Goal: Transaction & Acquisition: Purchase product/service

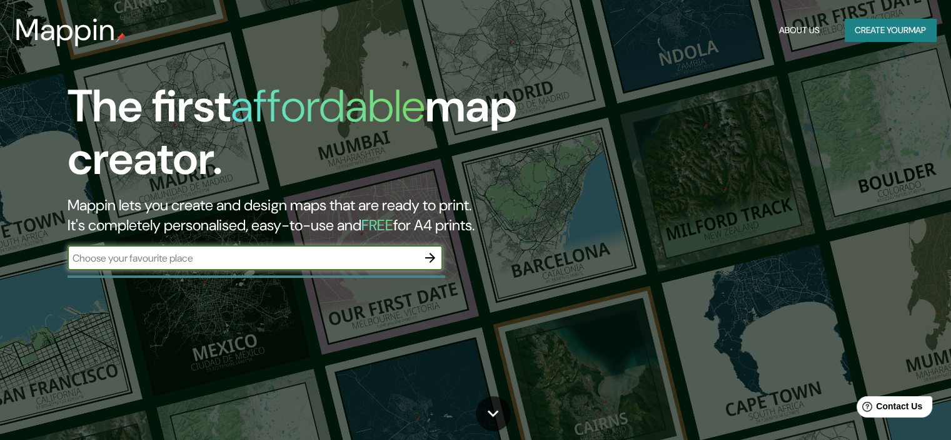
click at [333, 254] on input "text" at bounding box center [243, 258] width 350 height 14
type input "S"
type input "INFANTAS I LOS OLOVOS"
click at [431, 262] on icon "button" at bounding box center [430, 257] width 15 height 15
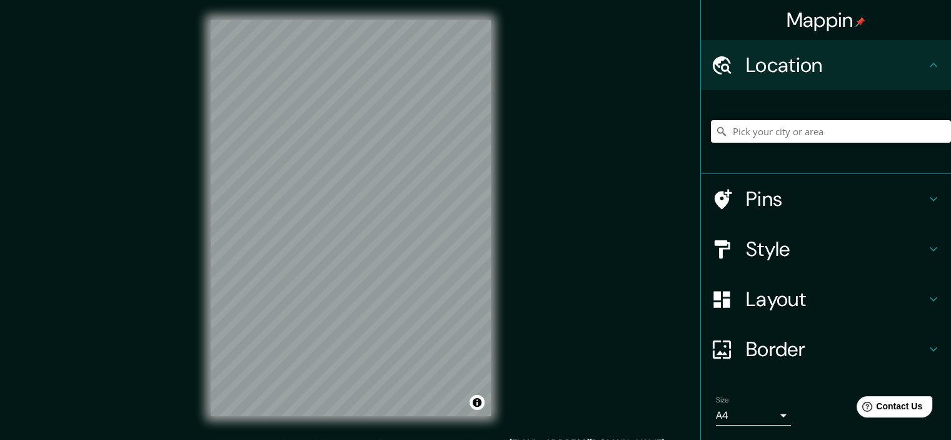
click at [784, 63] on h4 "Location" at bounding box center [836, 65] width 180 height 25
click at [767, 130] on input "Pick your city or area" at bounding box center [831, 131] width 240 height 23
click at [732, 134] on input "[GEOGRAPHIC_DATA]" at bounding box center [831, 131] width 240 height 23
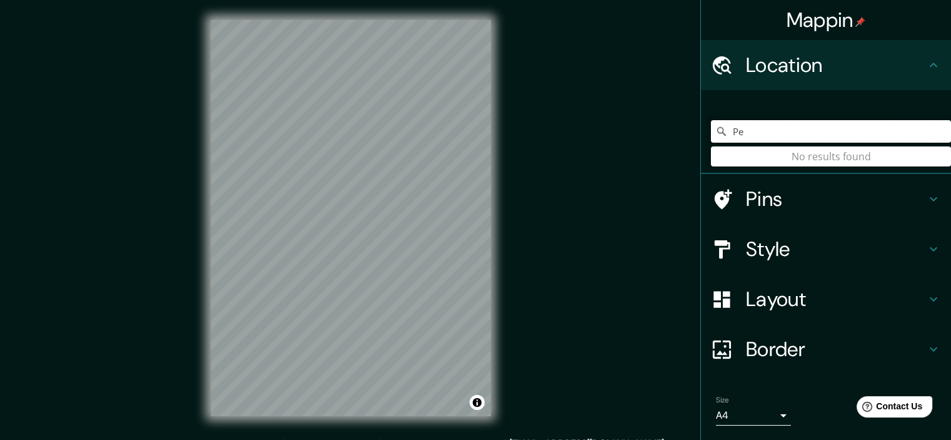
type input "P"
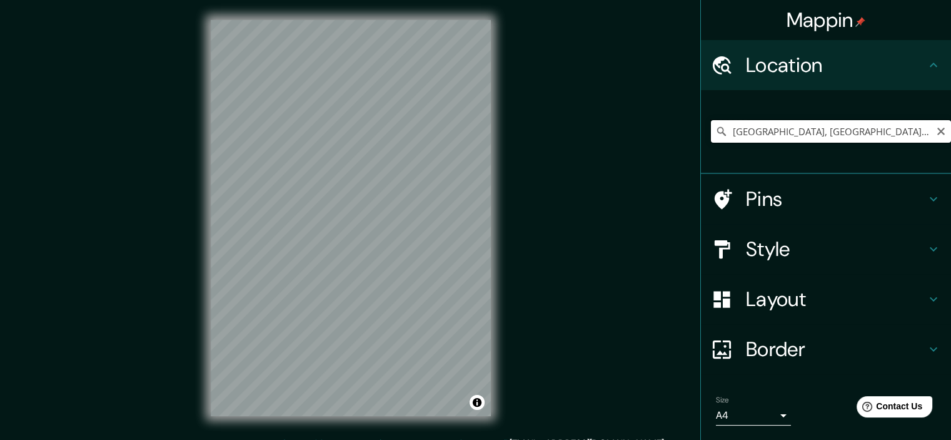
click at [768, 128] on input "[GEOGRAPHIC_DATA], [GEOGRAPHIC_DATA], [GEOGRAPHIC_DATA], [GEOGRAPHIC_DATA]" at bounding box center [831, 131] width 240 height 23
click at [901, 134] on input "[GEOGRAPHIC_DATA], [GEOGRAPHIC_DATA], [GEOGRAPHIC_DATA], [GEOGRAPHIC_DATA]" at bounding box center [831, 131] width 240 height 23
click at [911, 132] on input "[GEOGRAPHIC_DATA], [GEOGRAPHIC_DATA], [GEOGRAPHIC_DATA], [GEOGRAPHIC_DATA]" at bounding box center [831, 131] width 240 height 23
click at [767, 131] on input "[GEOGRAPHIC_DATA], [GEOGRAPHIC_DATA], [GEOGRAPHIC_DATA], [GEOGRAPHIC_DATA]" at bounding box center [831, 131] width 240 height 23
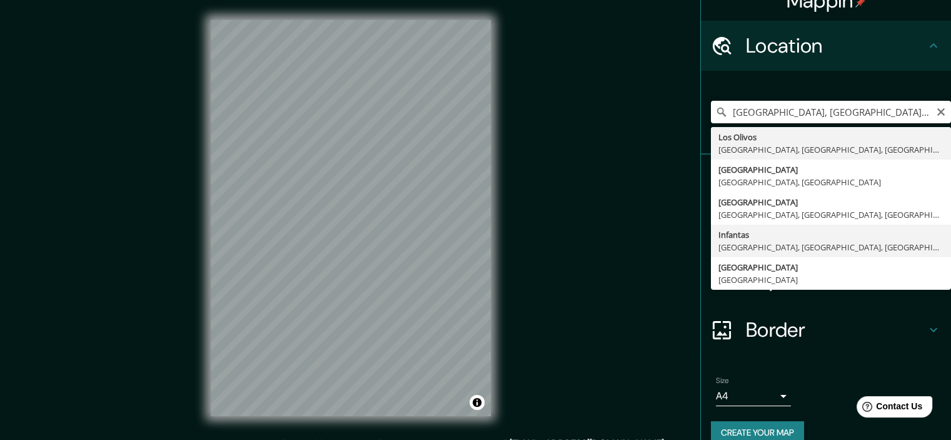
scroll to position [38, 0]
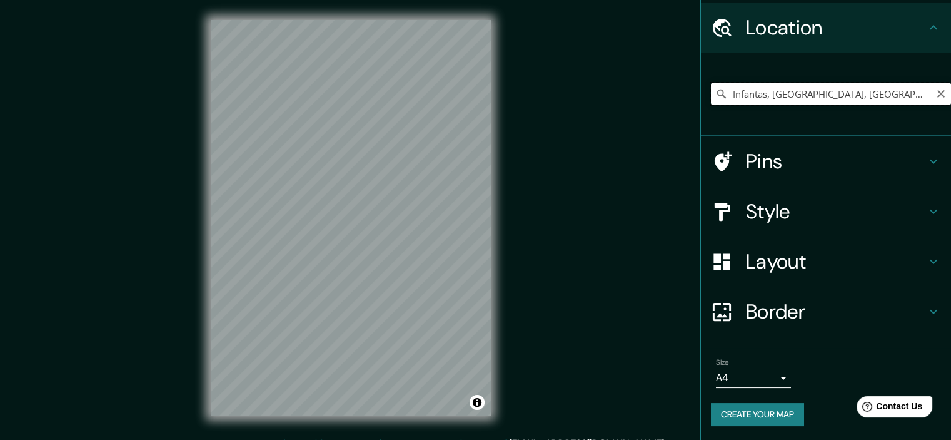
drag, startPoint x: 760, startPoint y: 90, endPoint x: 698, endPoint y: 89, distance: 61.3
click at [701, 89] on div "Infantas, [GEOGRAPHIC_DATA], [GEOGRAPHIC_DATA], [GEOGRAPHIC_DATA]" at bounding box center [826, 95] width 250 height 84
drag, startPoint x: 863, startPoint y: 84, endPoint x: 620, endPoint y: 99, distance: 243.1
click at [620, 99] on div "Mappin Location [GEOGRAPHIC_DATA], [GEOGRAPHIC_DATA], [GEOGRAPHIC_DATA] [GEOGRA…" at bounding box center [475, 228] width 951 height 456
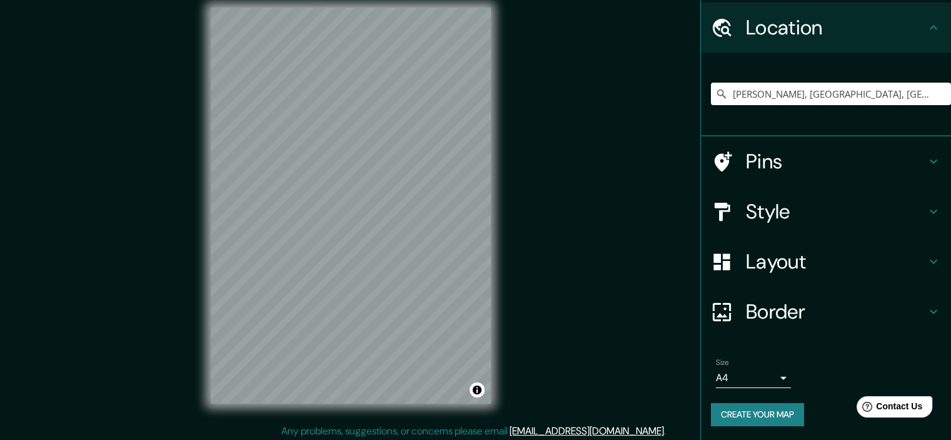
scroll to position [16, 0]
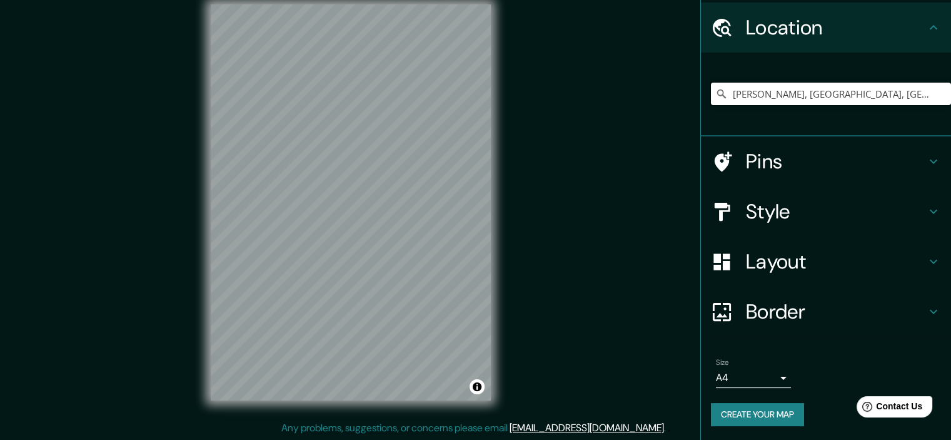
drag, startPoint x: 725, startPoint y: 91, endPoint x: 920, endPoint y: 78, distance: 195.5
click at [920, 78] on div "[PERSON_NAME], [GEOGRAPHIC_DATA], [GEOGRAPHIC_DATA], [GEOGRAPHIC_DATA] [PERSON_…" at bounding box center [831, 94] width 240 height 63
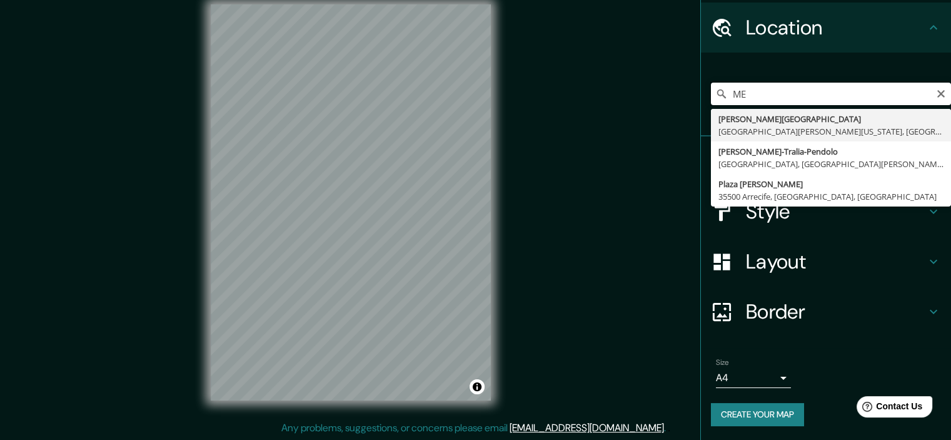
type input "M"
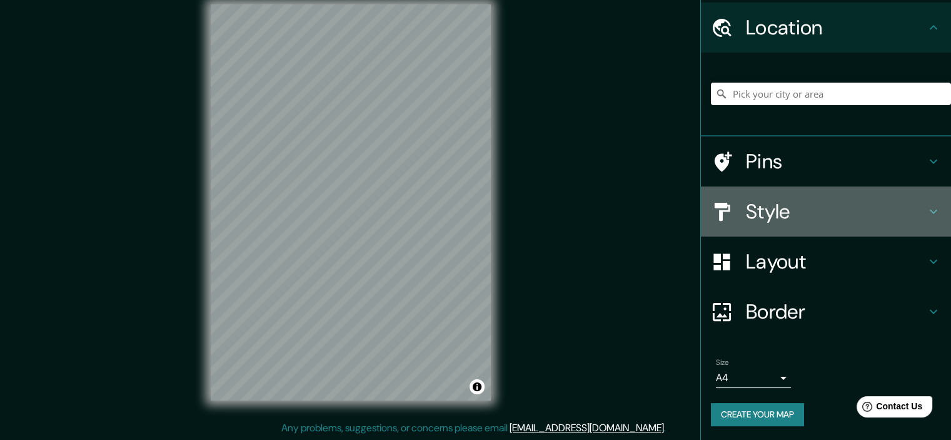
click at [798, 200] on h4 "Style" at bounding box center [836, 211] width 180 height 25
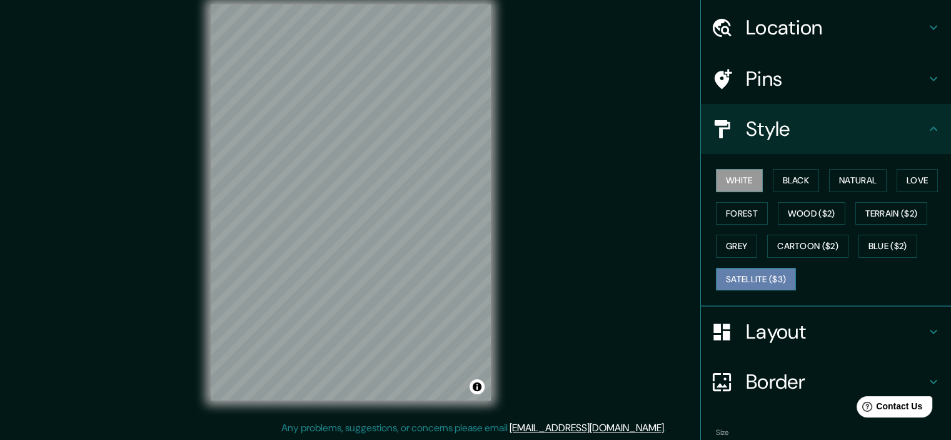
click at [778, 283] on button "Satellite ($3)" at bounding box center [756, 279] width 80 height 23
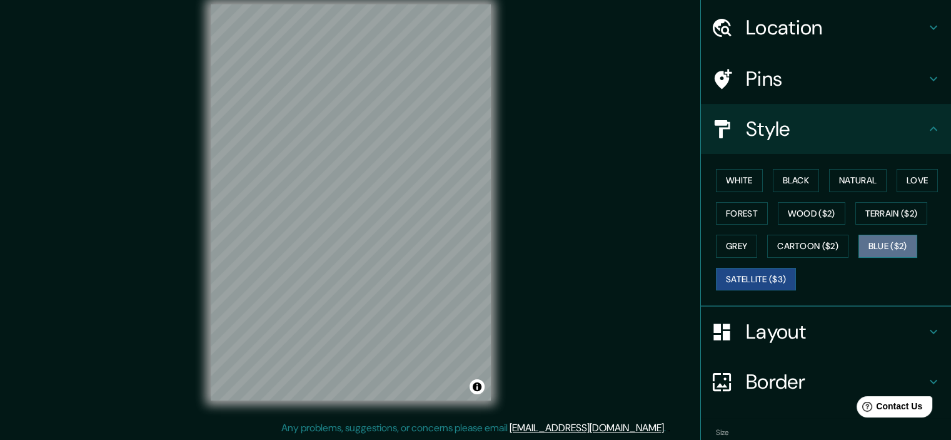
click at [885, 244] on button "Blue ($2)" at bounding box center [887, 245] width 59 height 23
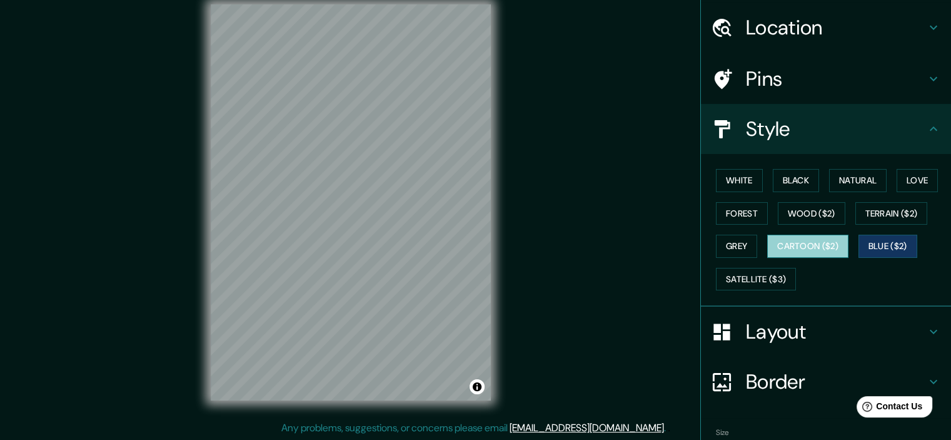
click at [810, 249] on button "Cartoon ($2)" at bounding box center [807, 245] width 81 height 23
click at [734, 244] on button "Grey" at bounding box center [736, 245] width 41 height 23
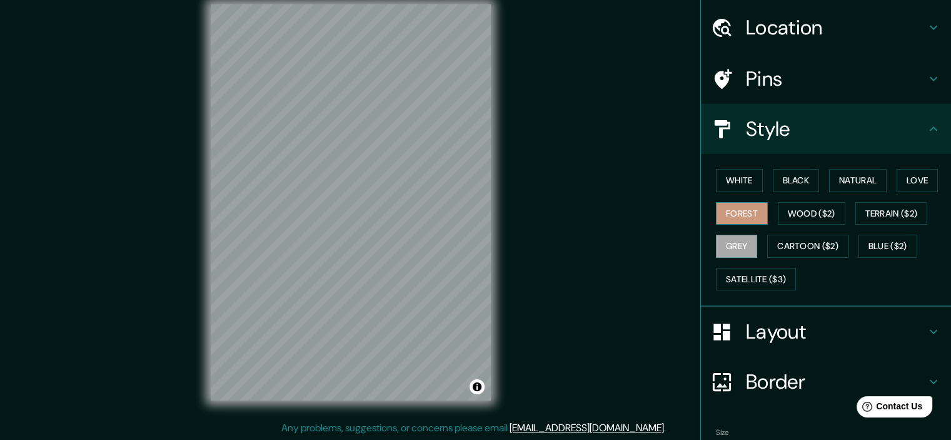
click at [735, 218] on button "Forest" at bounding box center [742, 213] width 52 height 23
click at [793, 212] on button "Wood ($2)" at bounding box center [812, 213] width 68 height 23
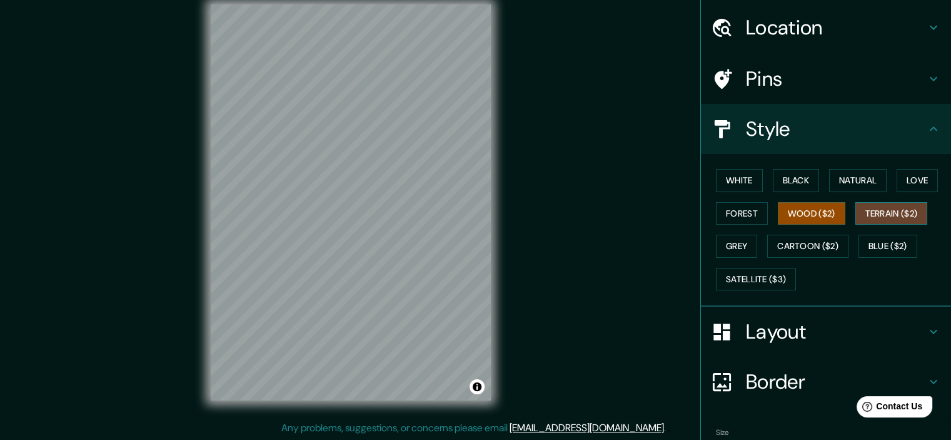
click at [863, 208] on button "Terrain ($2)" at bounding box center [891, 213] width 73 height 23
click at [875, 170] on button "Natural" at bounding box center [858, 180] width 58 height 23
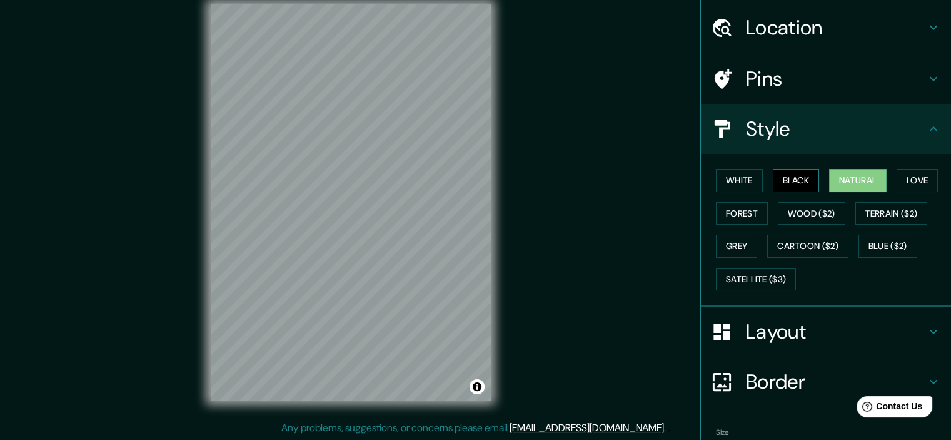
click at [809, 186] on button "Black" at bounding box center [796, 180] width 47 height 23
click at [747, 189] on button "White" at bounding box center [739, 180] width 47 height 23
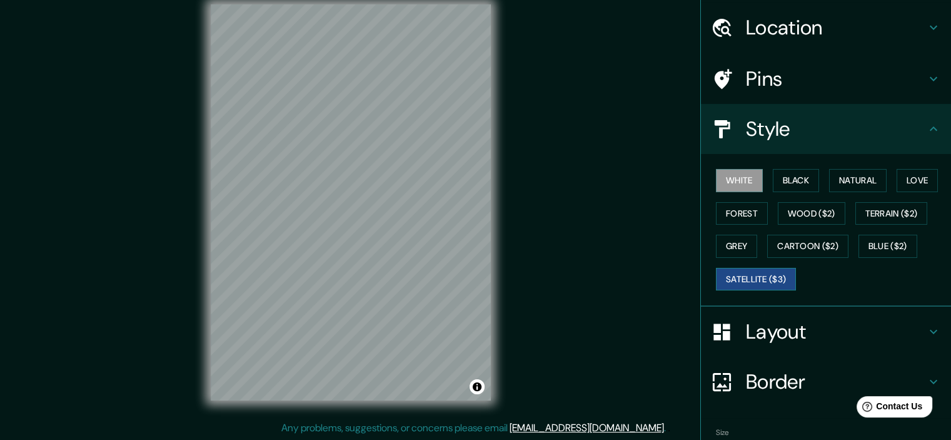
click at [750, 279] on button "Satellite ($3)" at bounding box center [756, 279] width 80 height 23
click at [780, 23] on h4 "Location" at bounding box center [836, 27] width 180 height 25
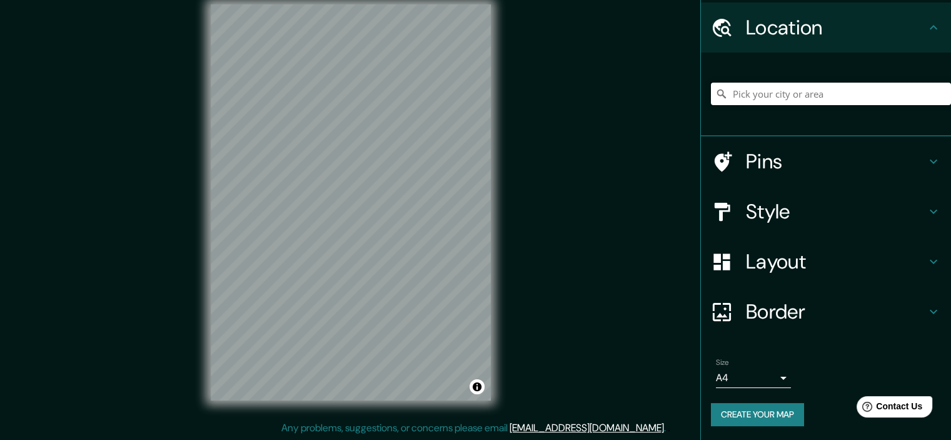
click at [783, 90] on input "Pick your city or area" at bounding box center [831, 94] width 240 height 23
click at [905, 95] on input "[GEOGRAPHIC_DATA], [GEOGRAPHIC_DATA], [GEOGRAPHIC_DATA]" at bounding box center [831, 94] width 240 height 23
type input "[GEOGRAPHIC_DATA], [GEOGRAPHIC_DATA], [GEOGRAPHIC_DATA]"
click at [937, 92] on icon "Clear" at bounding box center [941, 94] width 8 height 8
click at [908, 97] on input "Pick your city or area" at bounding box center [831, 94] width 240 height 23
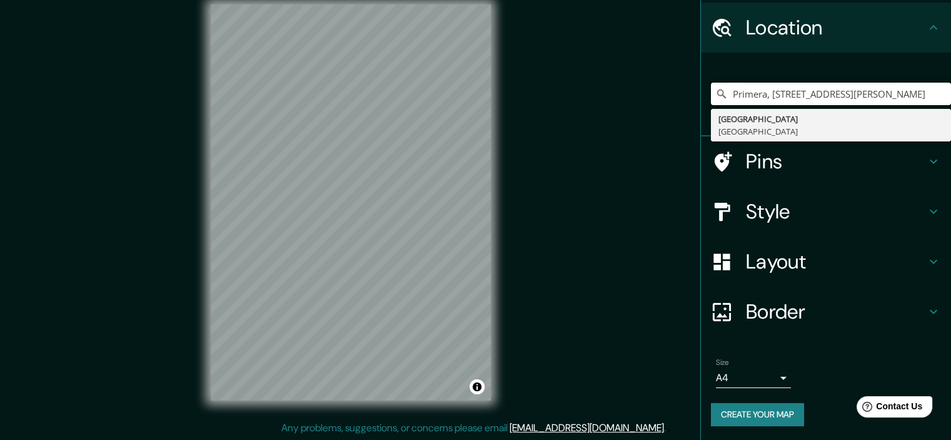
drag, startPoint x: 908, startPoint y: 93, endPoint x: 610, endPoint y: 76, distance: 298.7
click at [615, 78] on div "Mappin Location [GEOGRAPHIC_DATA], [STREET_ADDRESS][PERSON_NAME] [GEOGRAPHIC_DA…" at bounding box center [475, 212] width 951 height 456
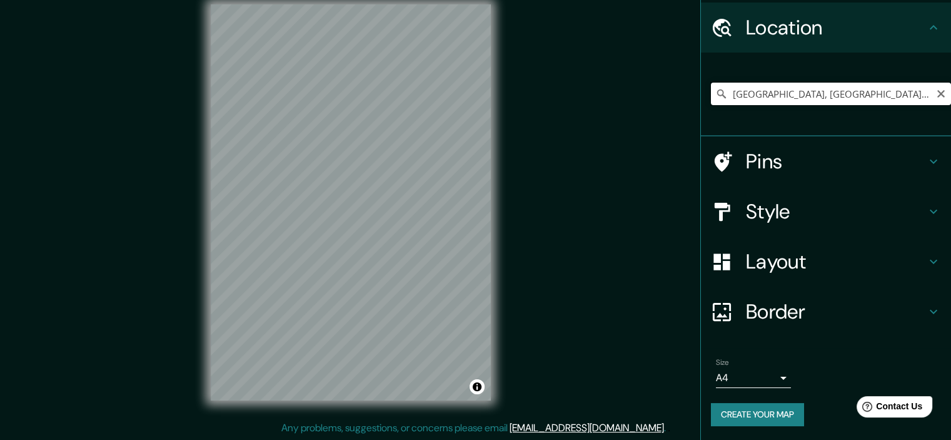
click at [893, 91] on input "[GEOGRAPHIC_DATA], [GEOGRAPHIC_DATA], [GEOGRAPHIC_DATA], [GEOGRAPHIC_DATA]" at bounding box center [831, 94] width 240 height 23
click at [916, 90] on input "[GEOGRAPHIC_DATA], [GEOGRAPHIC_DATA], [GEOGRAPHIC_DATA], [GEOGRAPHIC_DATA]" at bounding box center [831, 94] width 240 height 23
drag, startPoint x: 767, startPoint y: 93, endPoint x: 767, endPoint y: 99, distance: 6.3
click at [767, 99] on input "[GEOGRAPHIC_DATA], [GEOGRAPHIC_DATA], [GEOGRAPHIC_DATA], [GEOGRAPHIC_DATA]" at bounding box center [831, 94] width 240 height 23
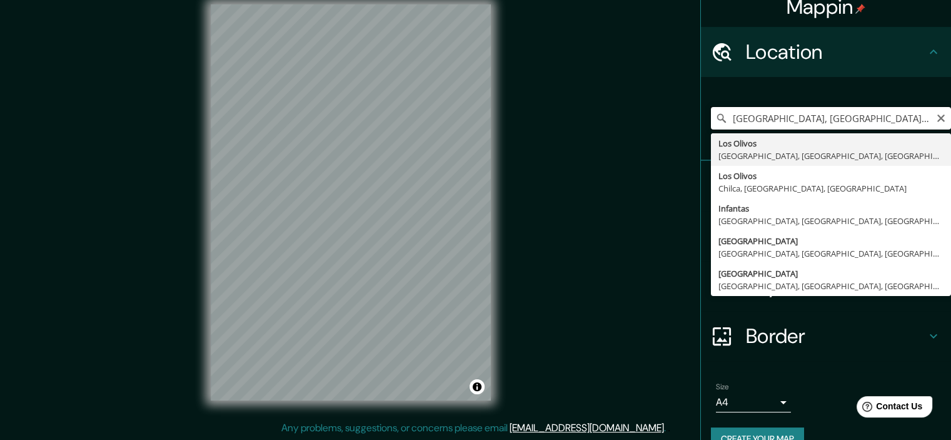
scroll to position [0, 0]
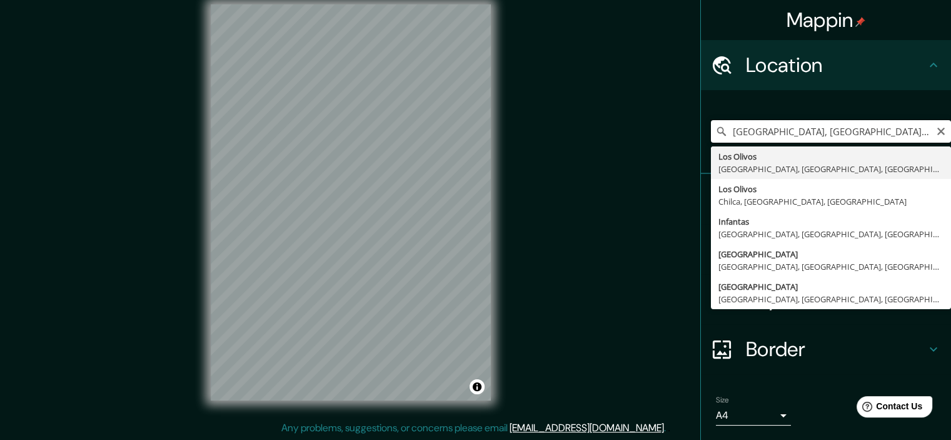
drag, startPoint x: 765, startPoint y: 132, endPoint x: 703, endPoint y: 130, distance: 62.6
click at [711, 130] on input "[GEOGRAPHIC_DATA], [GEOGRAPHIC_DATA], [GEOGRAPHIC_DATA], [GEOGRAPHIC_DATA]" at bounding box center [831, 131] width 240 height 23
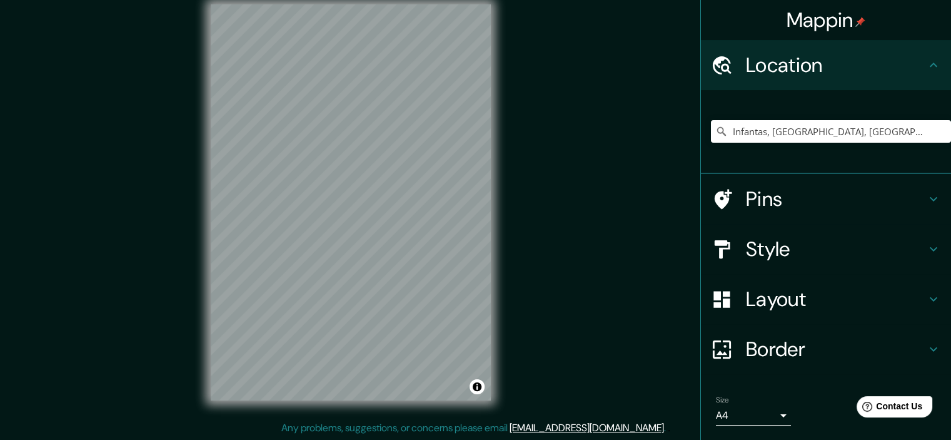
click at [184, 174] on div "Mappin Location Infantas, [GEOGRAPHIC_DATA], [GEOGRAPHIC_DATA], [GEOGRAPHIC_DAT…" at bounding box center [475, 212] width 951 height 456
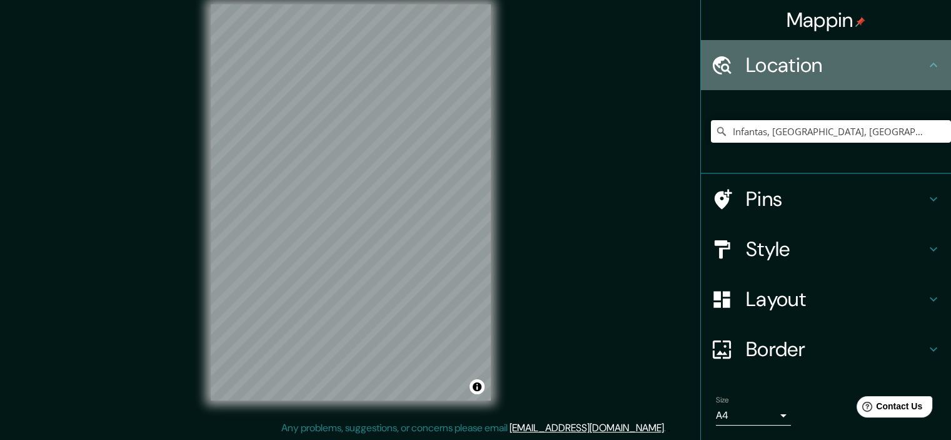
click at [778, 60] on h4 "Location" at bounding box center [836, 65] width 180 height 25
click at [773, 72] on h4 "Location" at bounding box center [836, 65] width 180 height 25
click at [743, 86] on div "Location" at bounding box center [826, 65] width 250 height 50
drag, startPoint x: 860, startPoint y: 73, endPoint x: 843, endPoint y: 102, distance: 33.7
click at [860, 73] on h4 "Location" at bounding box center [836, 65] width 180 height 25
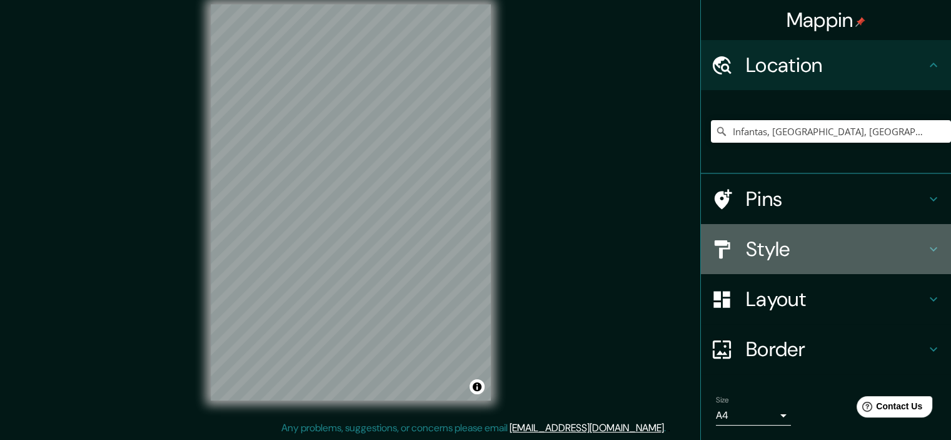
click at [763, 256] on h4 "Style" at bounding box center [836, 248] width 180 height 25
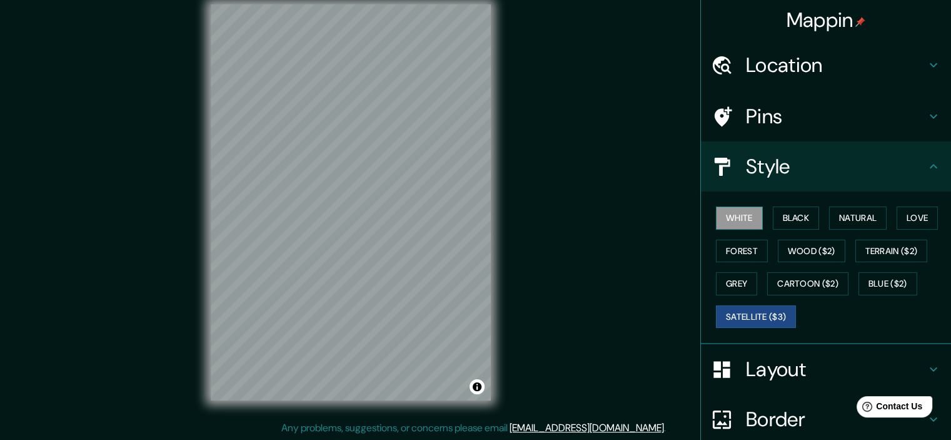
click at [737, 211] on button "White" at bounding box center [739, 217] width 47 height 23
click at [791, 214] on button "Black" at bounding box center [796, 217] width 47 height 23
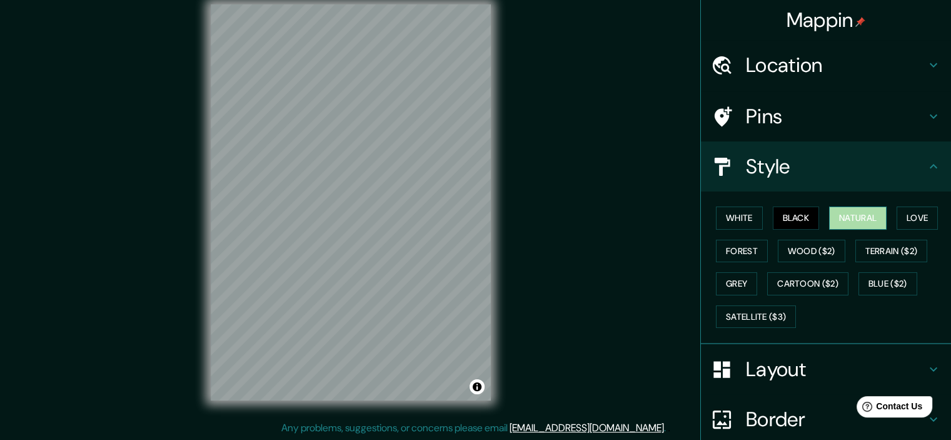
click at [843, 213] on button "Natural" at bounding box center [858, 217] width 58 height 23
click at [897, 209] on button "Love" at bounding box center [917, 217] width 41 height 23
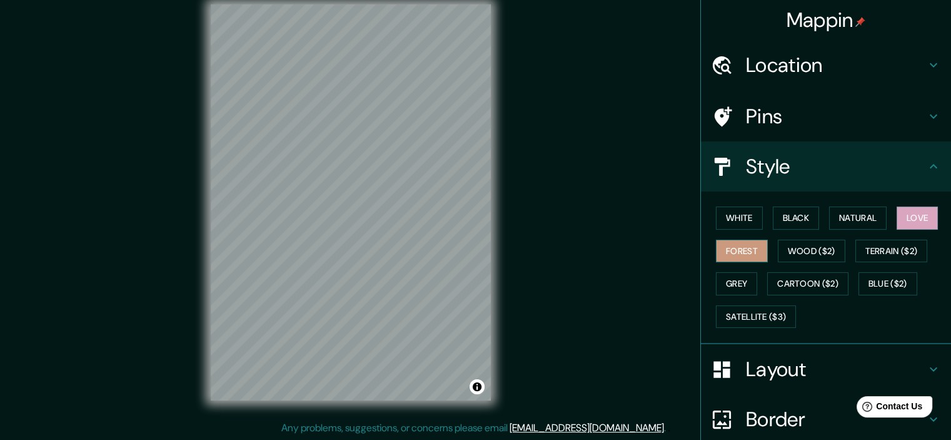
click at [745, 244] on button "Forest" at bounding box center [742, 250] width 52 height 23
click at [822, 248] on button "Wood ($2)" at bounding box center [812, 250] width 68 height 23
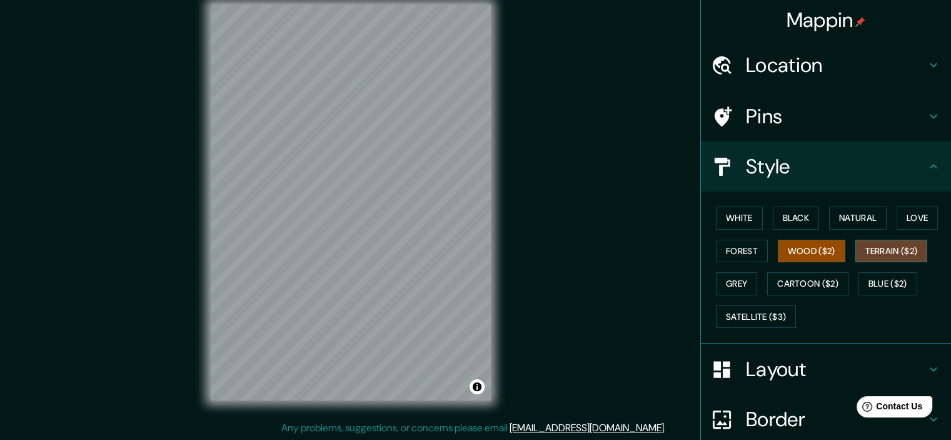
click at [863, 251] on button "Terrain ($2)" at bounding box center [891, 250] width 73 height 23
click at [859, 280] on button "Blue ($2)" at bounding box center [887, 283] width 59 height 23
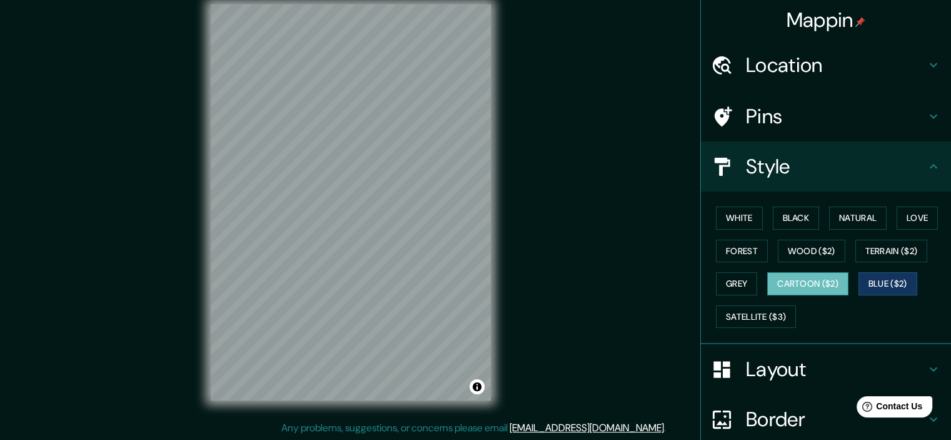
click at [802, 286] on button "Cartoon ($2)" at bounding box center [807, 283] width 81 height 23
click at [743, 293] on button "Grey" at bounding box center [736, 283] width 41 height 23
click at [820, 283] on button "Cartoon ($2)" at bounding box center [807, 283] width 81 height 23
click at [875, 277] on button "Blue ($2)" at bounding box center [887, 283] width 59 height 23
click at [743, 217] on button "White" at bounding box center [739, 217] width 47 height 23
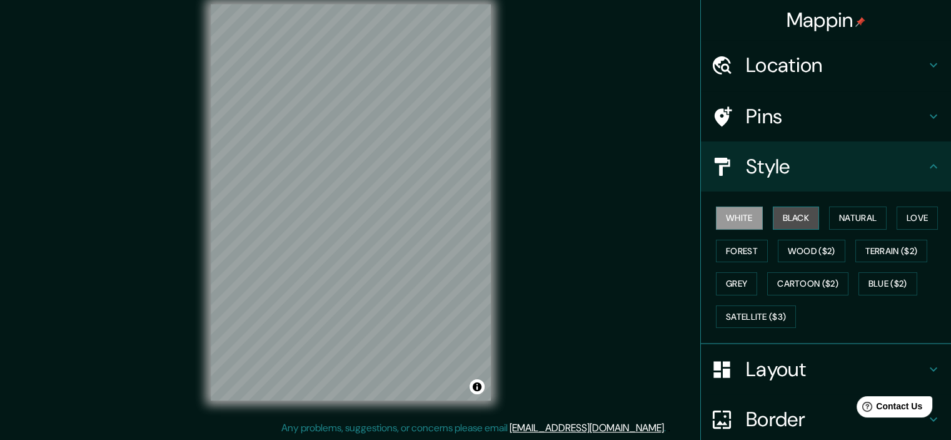
click at [788, 214] on button "Black" at bounding box center [796, 217] width 47 height 23
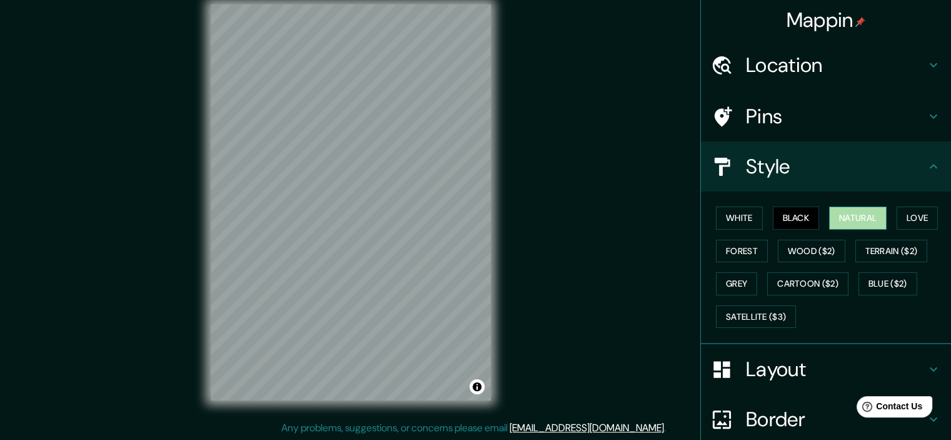
click at [835, 212] on button "Natural" at bounding box center [858, 217] width 58 height 23
click at [735, 221] on button "White" at bounding box center [739, 217] width 47 height 23
click at [830, 218] on button "Natural" at bounding box center [858, 217] width 58 height 23
click at [746, 63] on h4 "Location" at bounding box center [836, 65] width 180 height 25
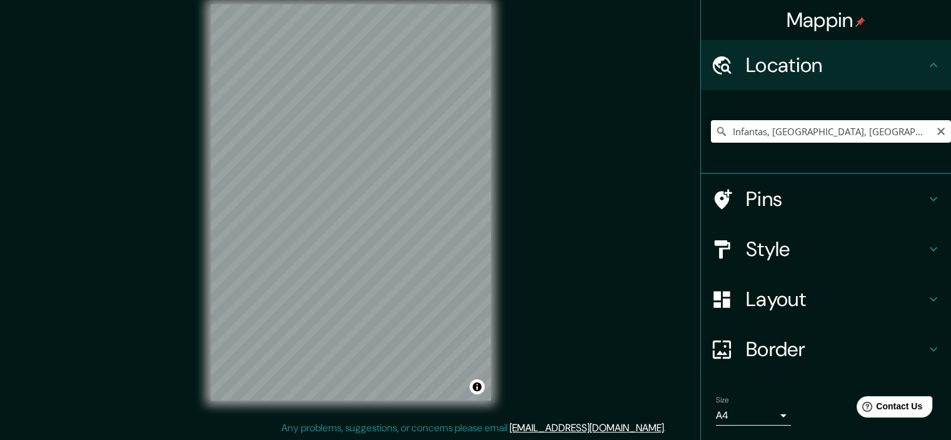
click at [820, 136] on input "Infantas, [GEOGRAPHIC_DATA], [GEOGRAPHIC_DATA], [GEOGRAPHIC_DATA]" at bounding box center [831, 131] width 240 height 23
click at [895, 135] on input "Infantas, [GEOGRAPHIC_DATA], [GEOGRAPHIC_DATA], [GEOGRAPHIC_DATA]" at bounding box center [831, 131] width 240 height 23
click at [899, 132] on input "Infantas, [GEOGRAPHIC_DATA], [GEOGRAPHIC_DATA], [GEOGRAPHIC_DATA]" at bounding box center [831, 131] width 240 height 23
click at [900, 134] on input "Infantas, [GEOGRAPHIC_DATA], [GEOGRAPHIC_DATA], [GEOGRAPHIC_DATA]" at bounding box center [831, 131] width 240 height 23
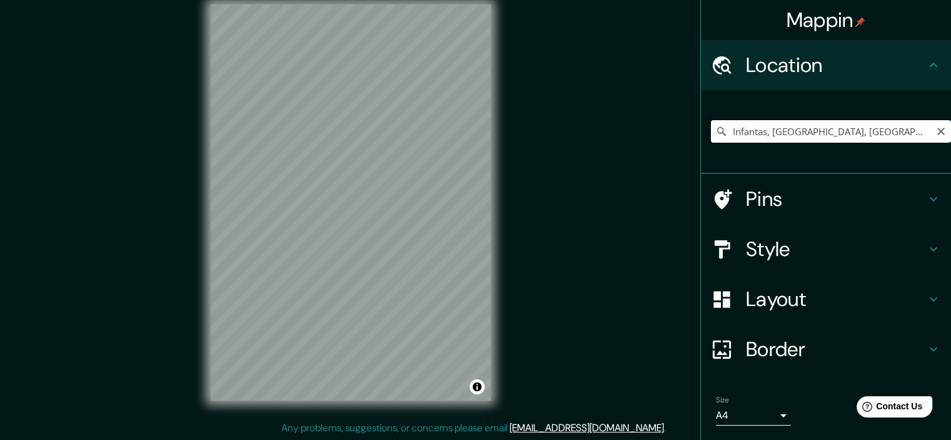
click at [902, 135] on input "Infantas, [GEOGRAPHIC_DATA], [GEOGRAPHIC_DATA], [GEOGRAPHIC_DATA]" at bounding box center [831, 131] width 240 height 23
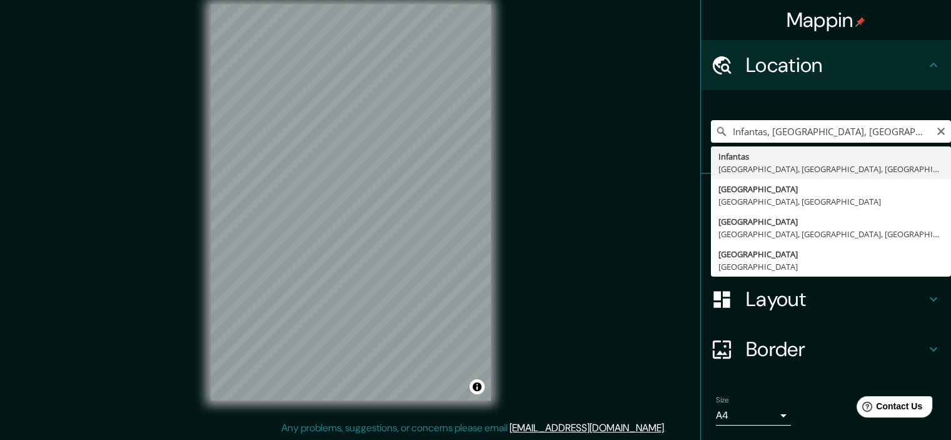
type input "Infantas, [GEOGRAPHIC_DATA], [GEOGRAPHIC_DATA], [GEOGRAPHIC_DATA]"
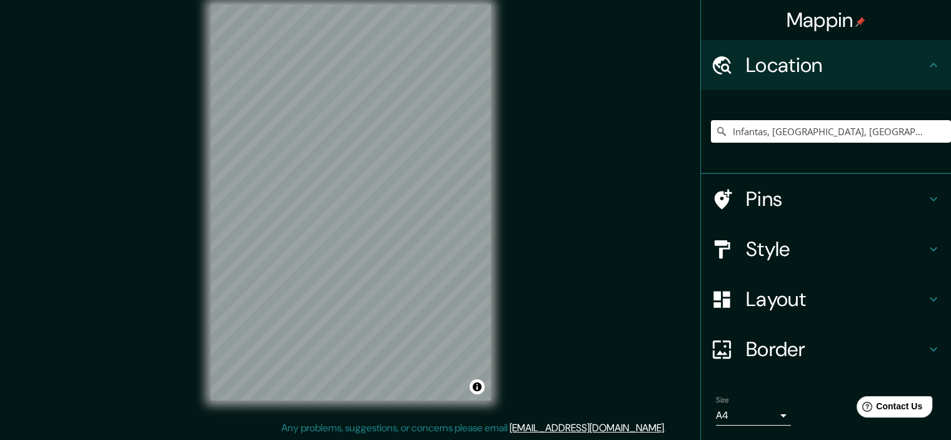
click at [727, 194] on div at bounding box center [728, 199] width 35 height 22
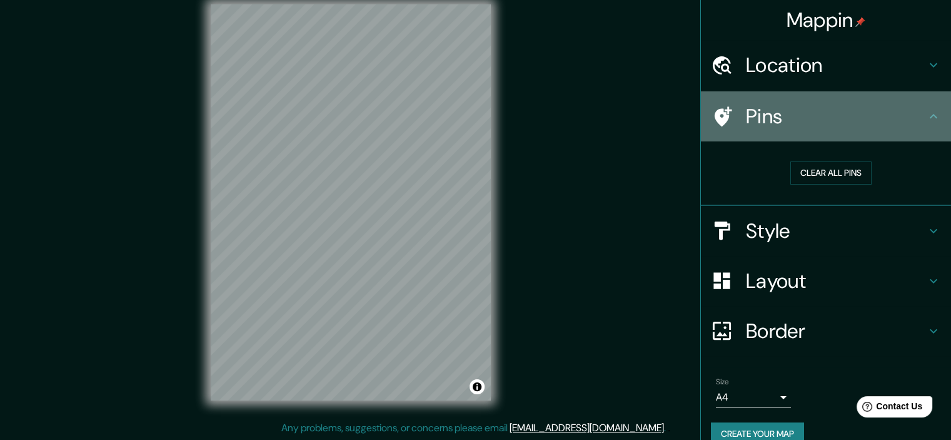
click at [746, 116] on h4 "Pins" at bounding box center [836, 116] width 180 height 25
